Goal: Use online tool/utility: Utilize a website feature to perform a specific function

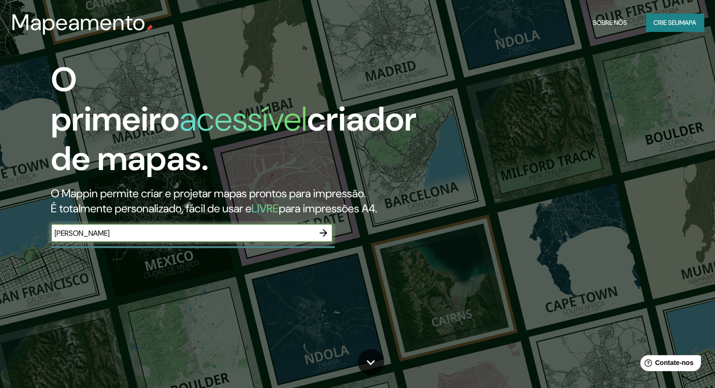
type input "[PERSON_NAME]"
click at [323, 234] on icon "button" at bounding box center [323, 232] width 11 height 11
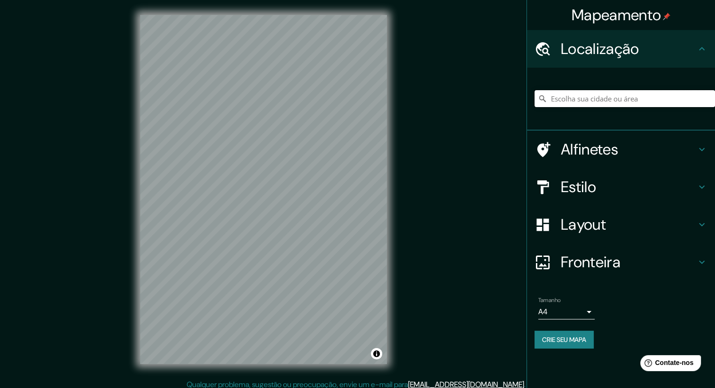
click at [648, 96] on input "Escolha sua cidade ou área" at bounding box center [624, 98] width 180 height 17
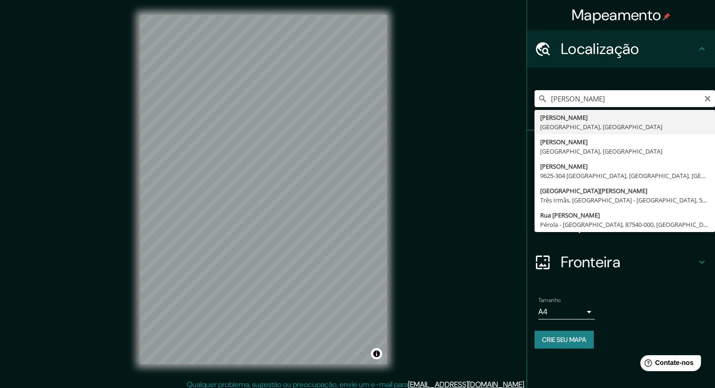
type input "[GEOGRAPHIC_DATA], [GEOGRAPHIC_DATA], [GEOGRAPHIC_DATA]"
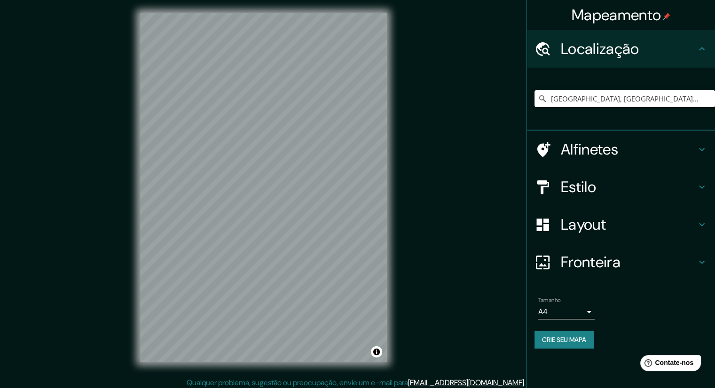
scroll to position [6, 0]
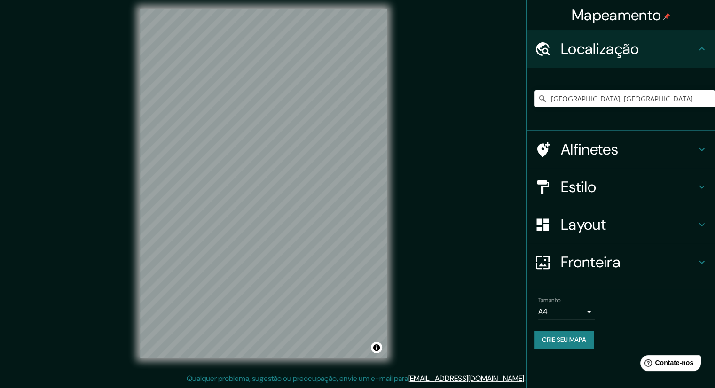
click at [673, 153] on h4 "Alfinetes" at bounding box center [628, 149] width 135 height 19
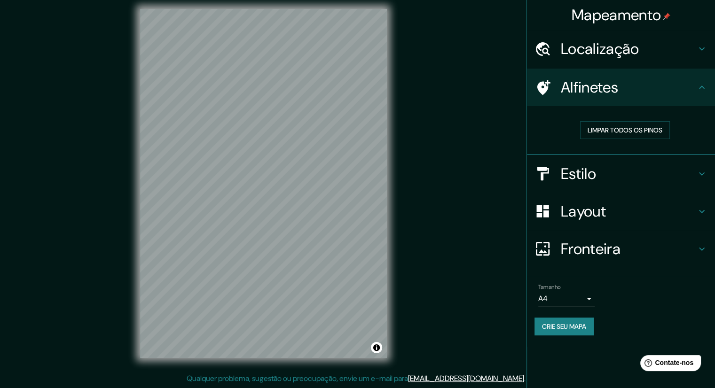
click at [706, 99] on div "Alfinetes" at bounding box center [621, 88] width 188 height 38
click at [684, 175] on h4 "Estilo" at bounding box center [628, 173] width 135 height 19
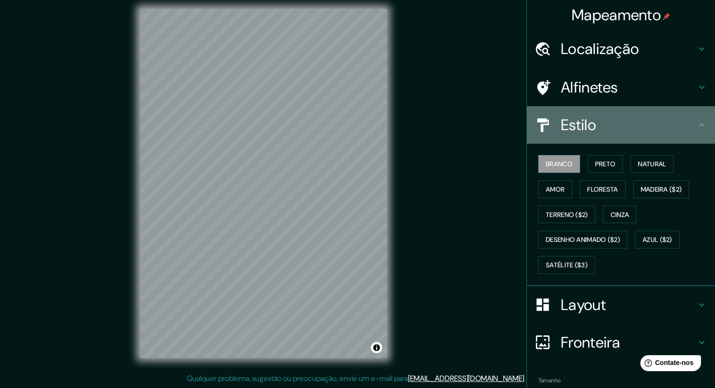
click at [663, 125] on h4 "Estilo" at bounding box center [628, 125] width 135 height 19
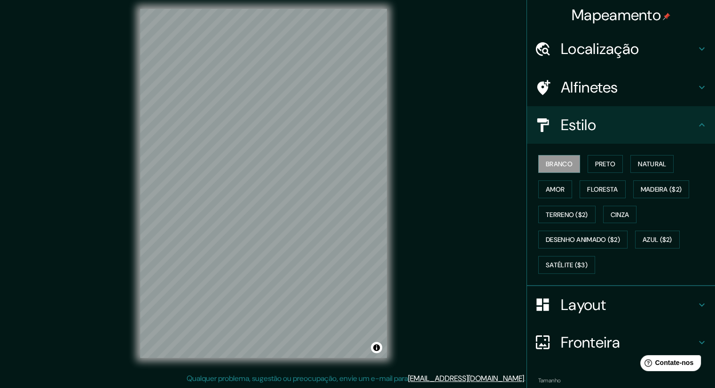
click at [694, 94] on div "Alfinetes" at bounding box center [621, 88] width 188 height 38
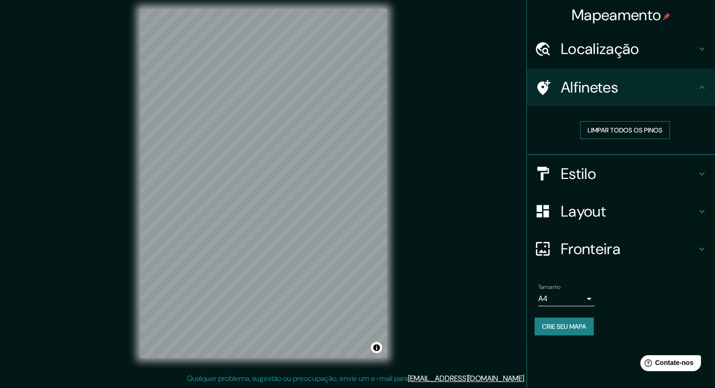
click at [640, 126] on font "Limpar todos os pinos" at bounding box center [624, 130] width 75 height 8
click at [639, 133] on font "Limpar todos os pinos" at bounding box center [624, 130] width 75 height 8
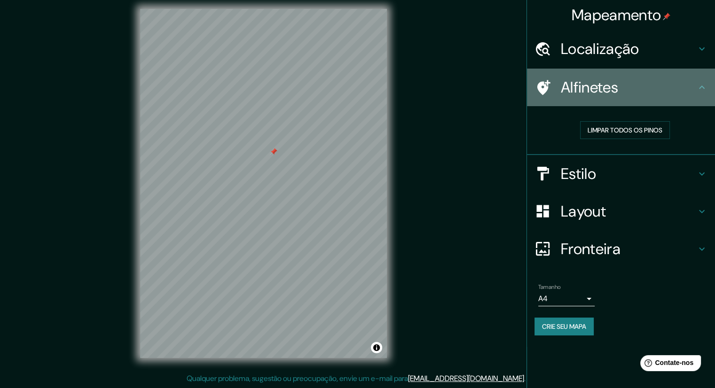
click at [582, 95] on font "Alfinetes" at bounding box center [589, 88] width 57 height 20
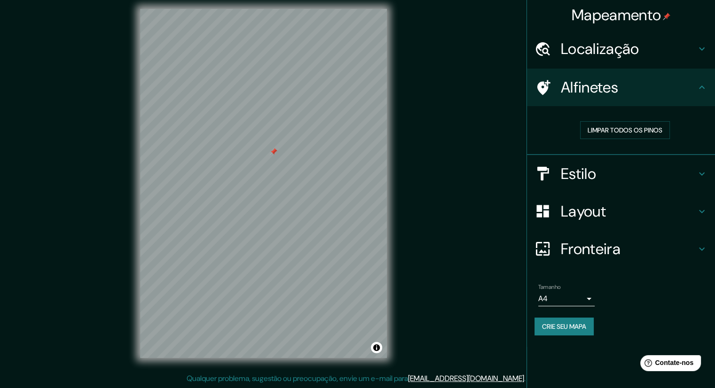
click at [607, 90] on font "Alfinetes" at bounding box center [589, 88] width 57 height 20
drag, startPoint x: 607, startPoint y: 90, endPoint x: 617, endPoint y: 91, distance: 9.4
click at [608, 91] on font "Alfinetes" at bounding box center [589, 88] width 57 height 20
click at [703, 93] on icon at bounding box center [701, 87] width 11 height 11
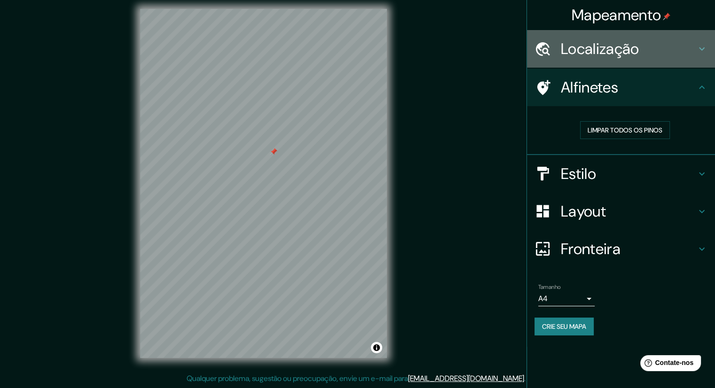
click at [709, 62] on div "Localização" at bounding box center [621, 49] width 188 height 38
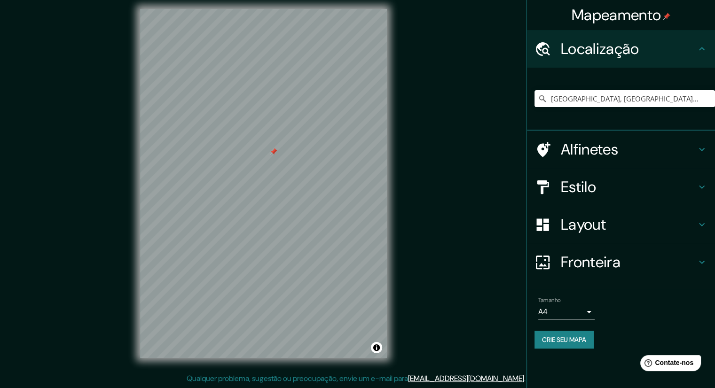
click at [705, 149] on icon at bounding box center [701, 149] width 11 height 11
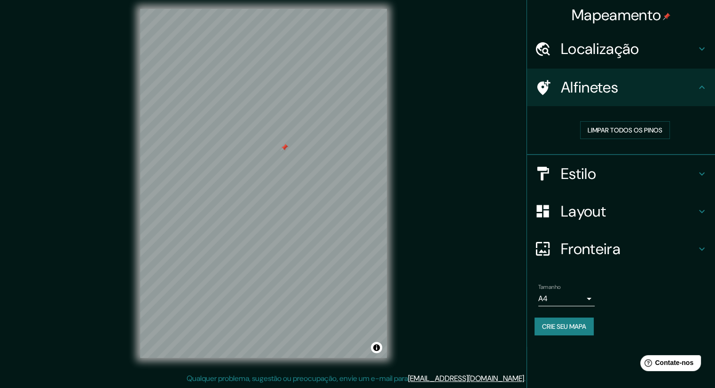
drag, startPoint x: 275, startPoint y: 153, endPoint x: 285, endPoint y: 151, distance: 10.5
click at [285, 151] on div at bounding box center [285, 148] width 8 height 8
click at [284, 153] on div at bounding box center [283, 154] width 8 height 8
click at [613, 136] on button "Limpar todos os pinos" at bounding box center [625, 130] width 90 height 18
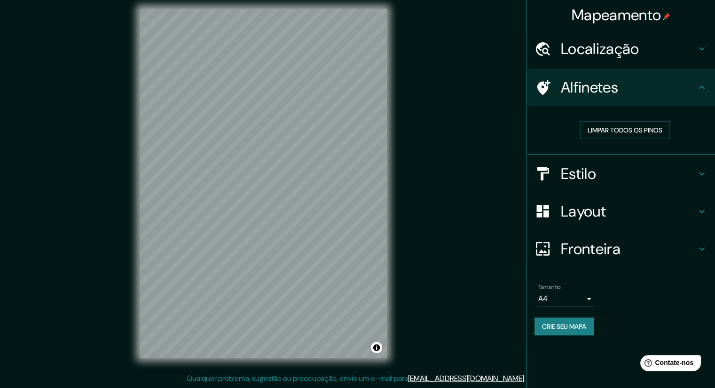
click at [626, 94] on h4 "Alfinetes" at bounding box center [628, 87] width 135 height 19
click at [628, 133] on font "Limpar todos os pinos" at bounding box center [624, 130] width 75 height 8
click at [602, 170] on h4 "Estilo" at bounding box center [628, 173] width 135 height 19
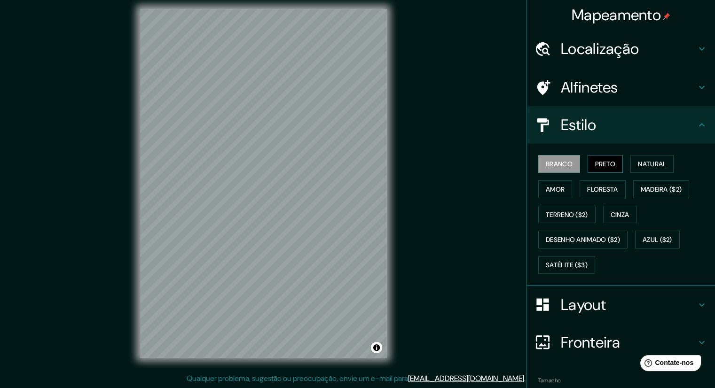
click at [609, 165] on font "Preto" at bounding box center [605, 164] width 21 height 8
click at [648, 166] on font "Natural" at bounding box center [652, 164] width 28 height 8
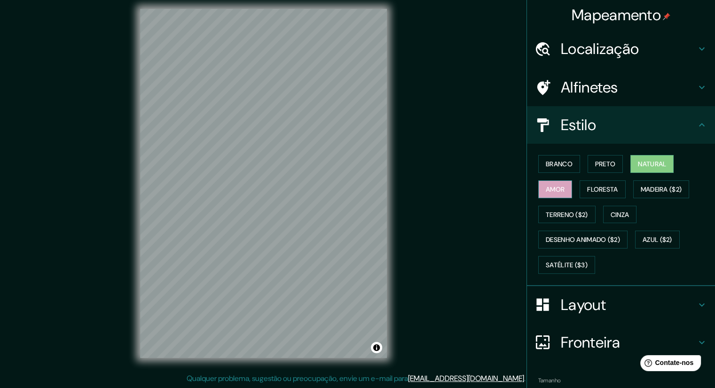
click at [548, 191] on font "Amor" at bounding box center [555, 189] width 19 height 8
click at [601, 187] on font "Floresta" at bounding box center [602, 189] width 31 height 8
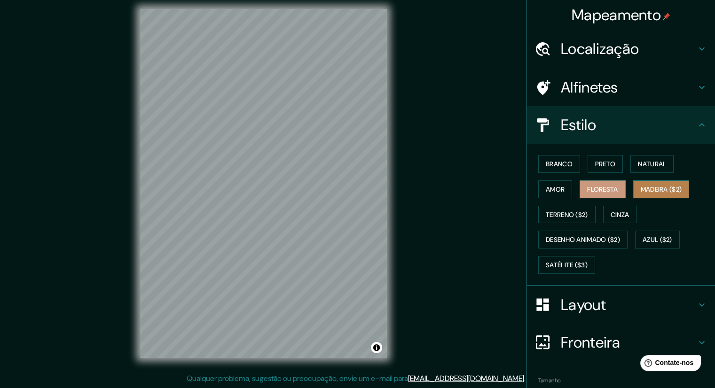
click at [640, 189] on font "Madeira ($2)" at bounding box center [660, 189] width 41 height 8
click at [558, 215] on font "Terreno ($2)" at bounding box center [567, 215] width 42 height 8
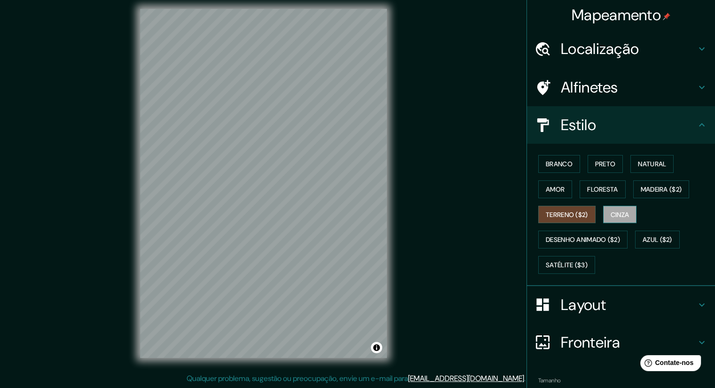
click at [603, 212] on button "Cinza" at bounding box center [620, 215] width 34 height 18
click at [561, 220] on button "Terreno ($2)" at bounding box center [566, 215] width 57 height 18
click at [612, 209] on font "Cinza" at bounding box center [619, 215] width 19 height 12
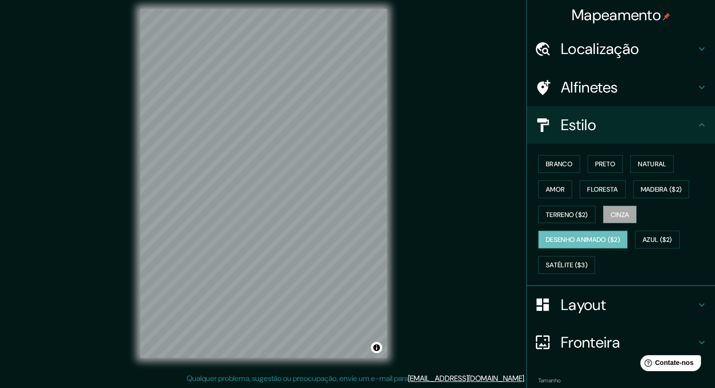
click at [594, 236] on font "Desenho animado ($2)" at bounding box center [583, 240] width 74 height 8
click at [651, 239] on font "Azul ($2)" at bounding box center [657, 240] width 30 height 8
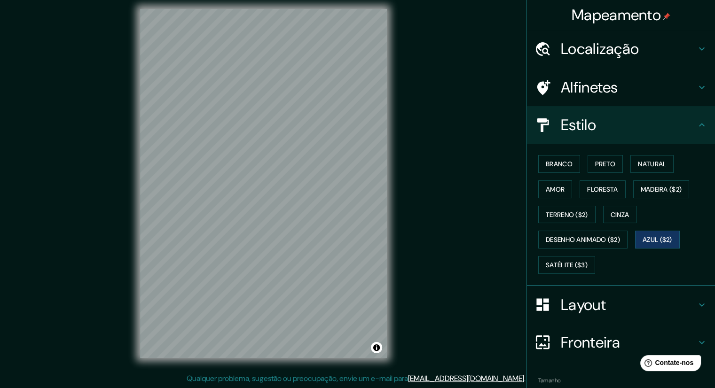
scroll to position [6, 0]
click at [561, 264] on font "Satélite ($3)" at bounding box center [567, 265] width 42 height 8
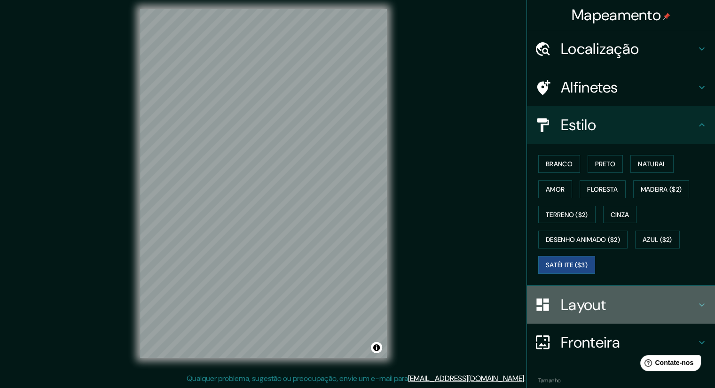
click at [594, 306] on font "Layout" at bounding box center [583, 305] width 45 height 20
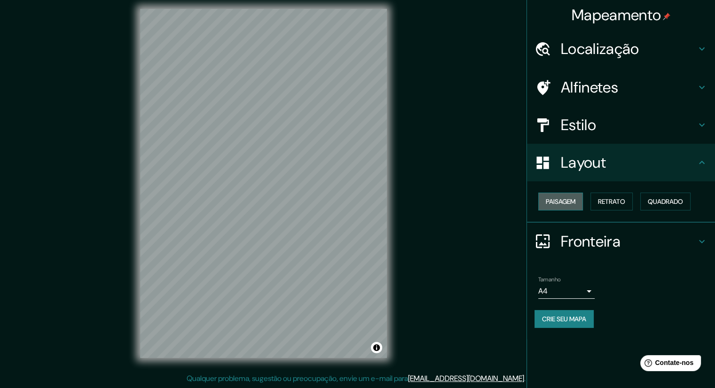
click at [570, 204] on font "Paisagem" at bounding box center [561, 201] width 30 height 8
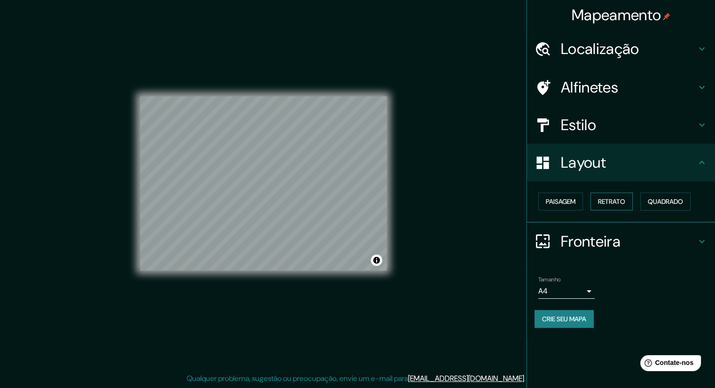
click at [622, 199] on font "Retrato" at bounding box center [611, 201] width 27 height 8
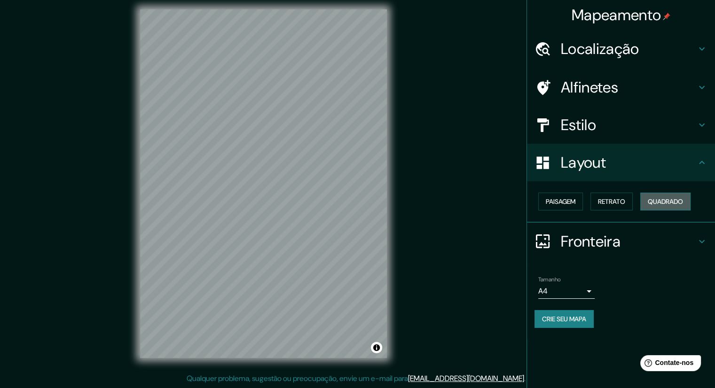
click at [690, 201] on button "Quadrado" at bounding box center [665, 202] width 50 height 18
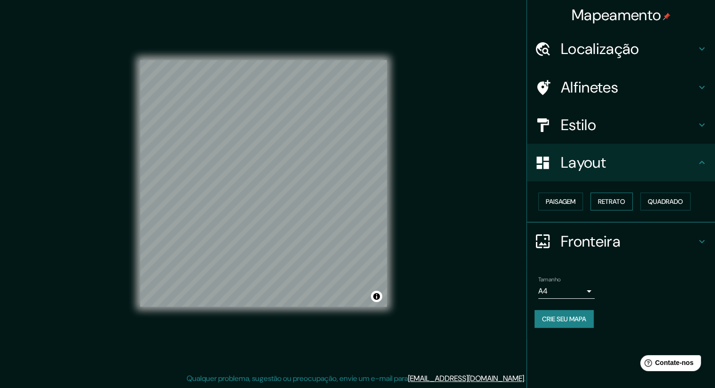
click at [611, 205] on font "Retrato" at bounding box center [611, 201] width 27 height 8
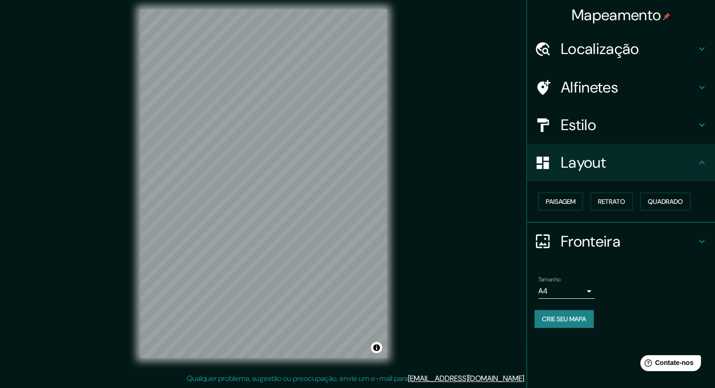
click at [537, 201] on div "Paisagem Retrato Quadrado" at bounding box center [624, 201] width 180 height 25
click at [558, 194] on button "Paisagem" at bounding box center [560, 202] width 45 height 18
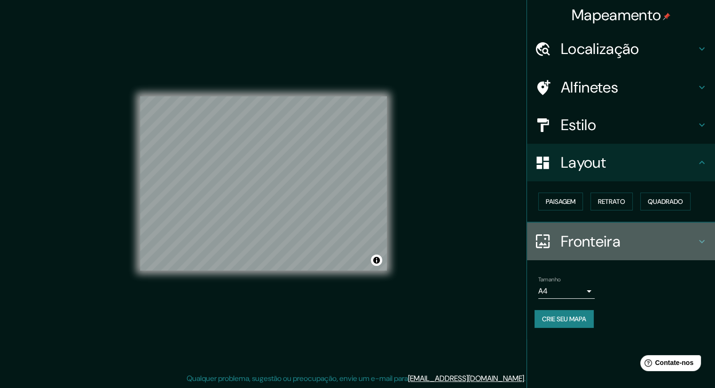
click at [617, 232] on font "Fronteira" at bounding box center [591, 242] width 60 height 20
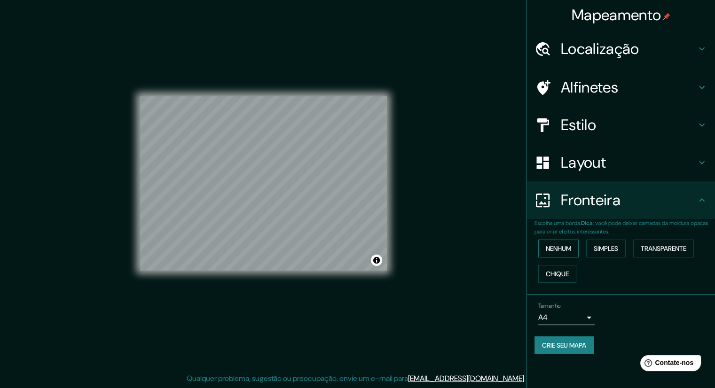
click at [566, 244] on font "Nenhum" at bounding box center [558, 248] width 25 height 8
click at [615, 245] on font "Simples" at bounding box center [605, 248] width 24 height 8
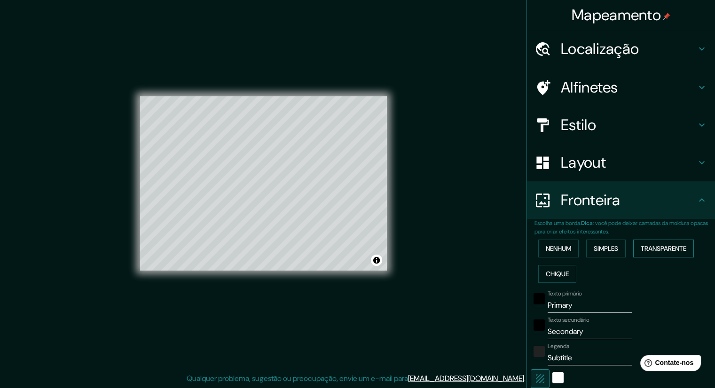
click at [667, 241] on button "Transparente" at bounding box center [663, 249] width 61 height 18
click at [566, 269] on button "Chique" at bounding box center [557, 274] width 38 height 18
click at [553, 248] on font "Nenhum" at bounding box center [558, 248] width 25 height 8
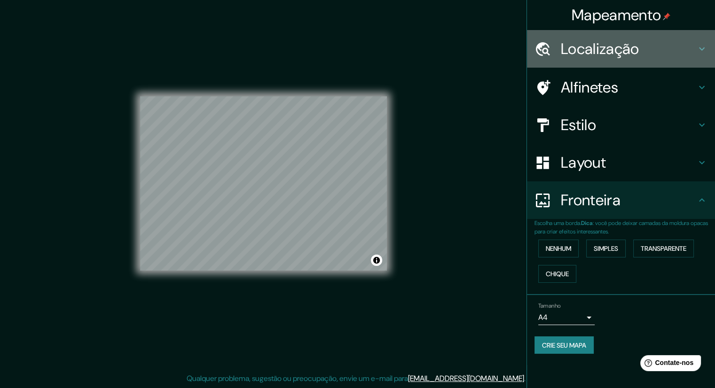
click at [621, 51] on font "Localização" at bounding box center [600, 49] width 78 height 20
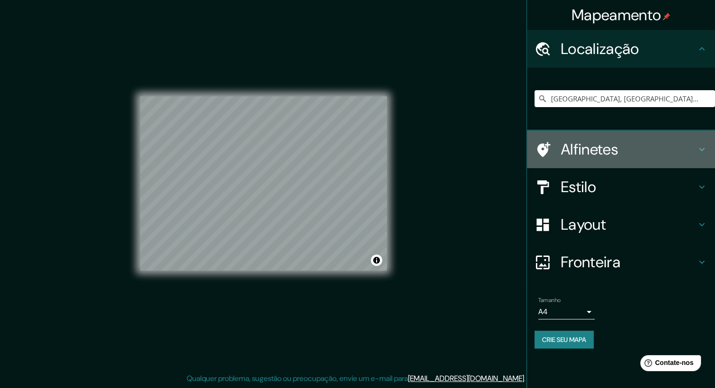
click at [593, 151] on font "Alfinetes" at bounding box center [589, 150] width 57 height 20
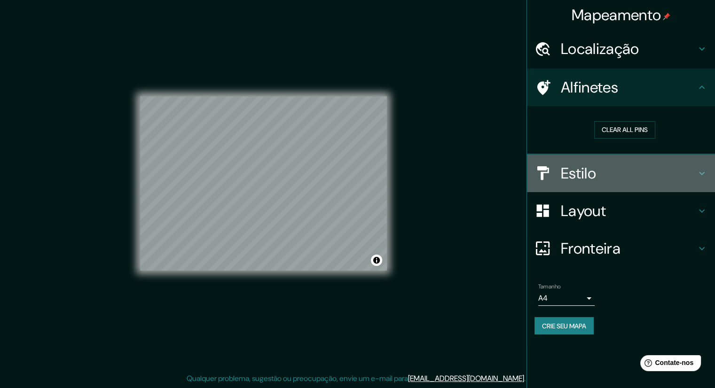
click at [604, 180] on h4 "Estilo" at bounding box center [628, 173] width 135 height 19
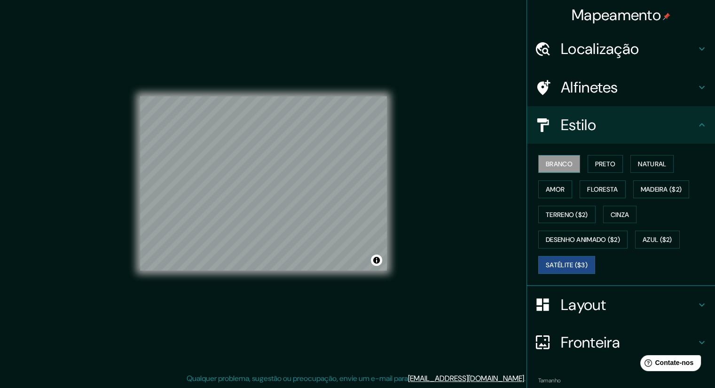
click at [551, 162] on font "Branco" at bounding box center [559, 164] width 27 height 8
click at [586, 336] on font "Fronteira" at bounding box center [591, 343] width 60 height 20
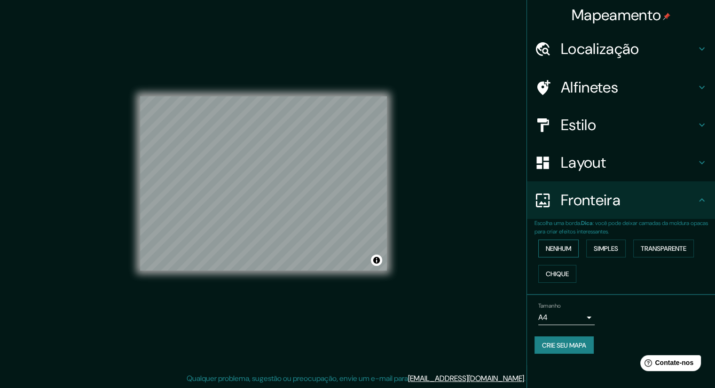
click at [556, 253] on font "Nenhum" at bounding box center [558, 248] width 25 height 12
click at [590, 166] on font "Layout" at bounding box center [583, 163] width 45 height 20
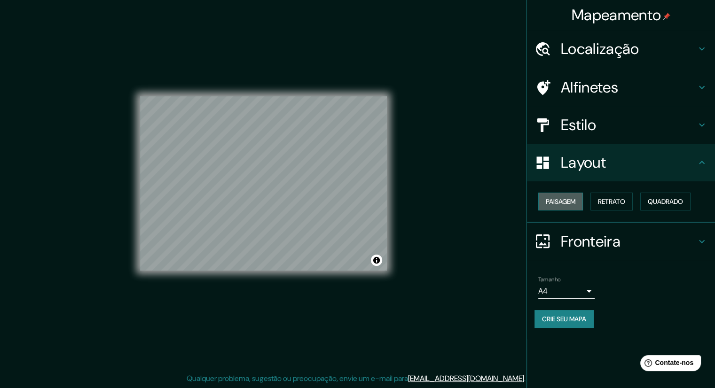
click at [567, 202] on font "Paisagem" at bounding box center [561, 201] width 30 height 8
click at [624, 200] on font "Retrato" at bounding box center [611, 201] width 27 height 8
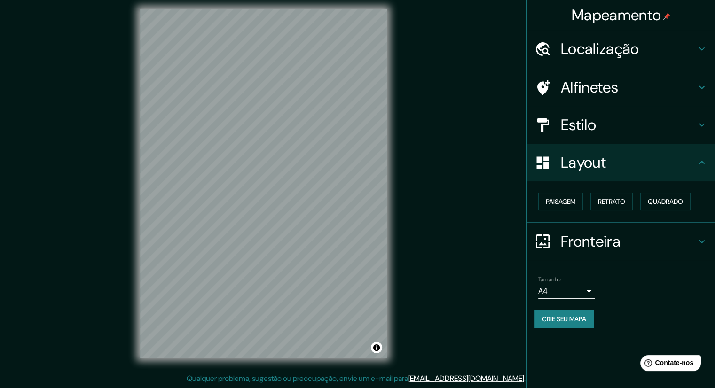
click at [627, 125] on h4 "Estilo" at bounding box center [628, 125] width 135 height 19
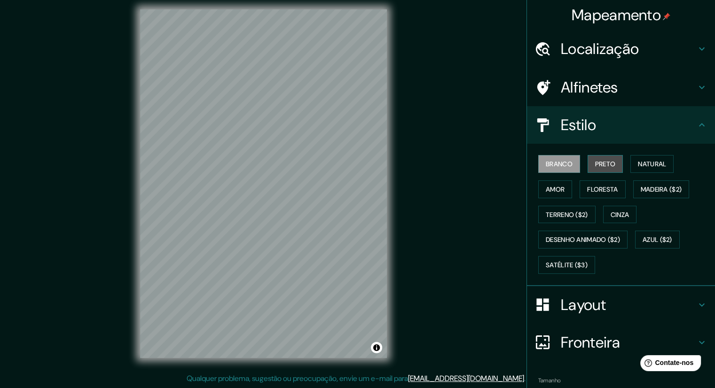
click at [604, 165] on font "Preto" at bounding box center [605, 164] width 21 height 8
click at [653, 158] on font "Natural" at bounding box center [652, 164] width 28 height 12
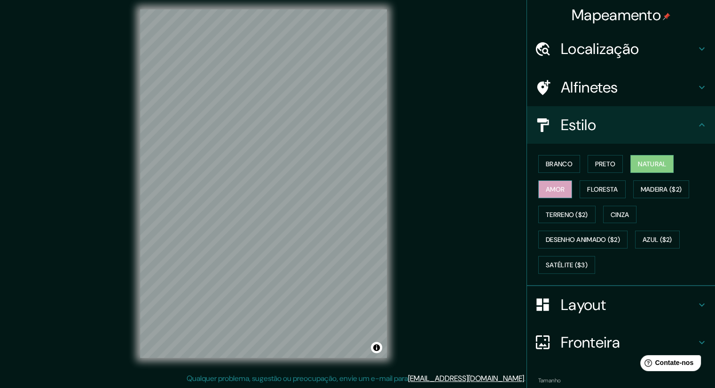
click at [545, 195] on button "Amor" at bounding box center [555, 189] width 34 height 18
click at [648, 162] on font "Natural" at bounding box center [652, 164] width 28 height 8
click at [594, 189] on font "Floresta" at bounding box center [602, 189] width 31 height 8
click at [546, 192] on font "Amor" at bounding box center [555, 189] width 19 height 8
click at [644, 188] on font "Madeira ($2)" at bounding box center [660, 189] width 41 height 8
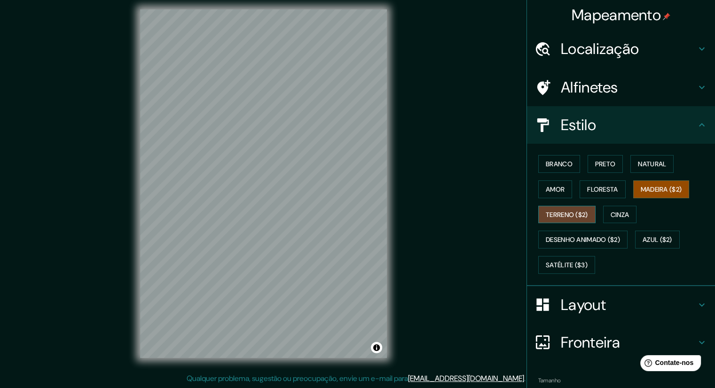
click at [561, 214] on font "Terreno ($2)" at bounding box center [567, 215] width 42 height 8
click at [610, 214] on font "Cinza" at bounding box center [619, 215] width 19 height 8
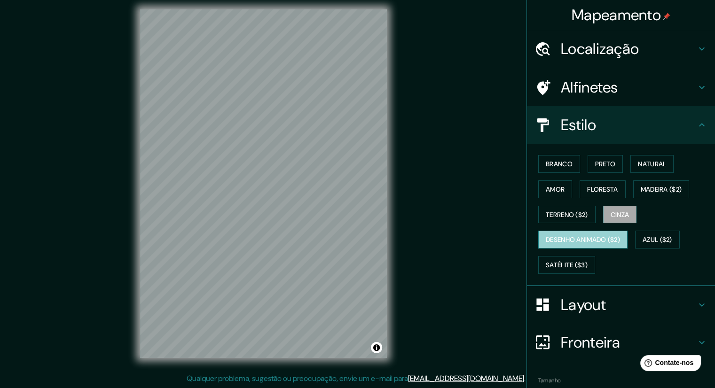
click at [585, 242] on font "Desenho animado ($2)" at bounding box center [583, 240] width 74 height 8
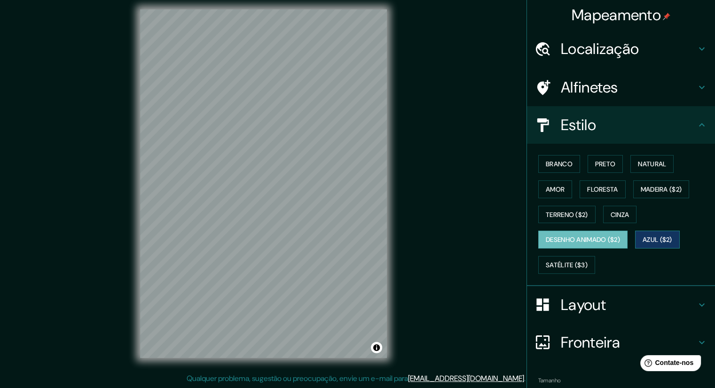
click at [650, 237] on font "Azul ($2)" at bounding box center [657, 240] width 30 height 8
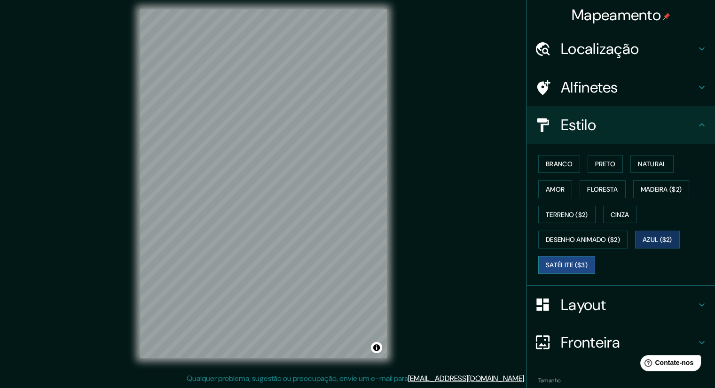
click at [567, 261] on font "Satélite ($3)" at bounding box center [567, 265] width 42 height 8
